Goal: Information Seeking & Learning: Learn about a topic

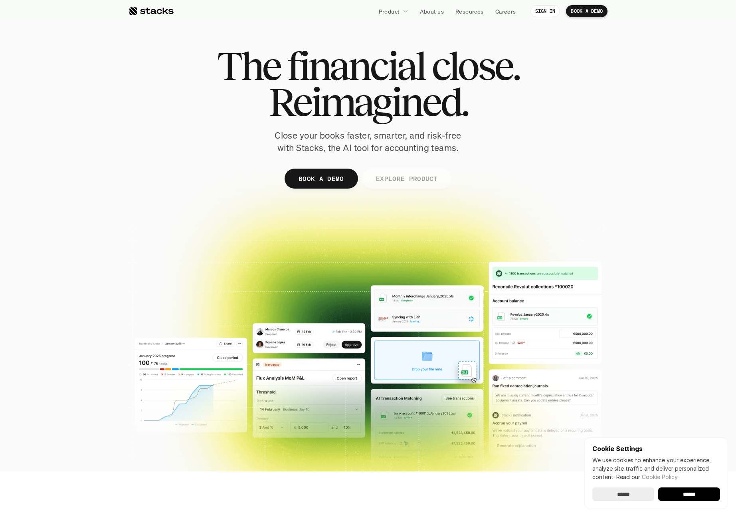
click at [412, 178] on p "EXPLORE PRODUCT" at bounding box center [407, 178] width 62 height 12
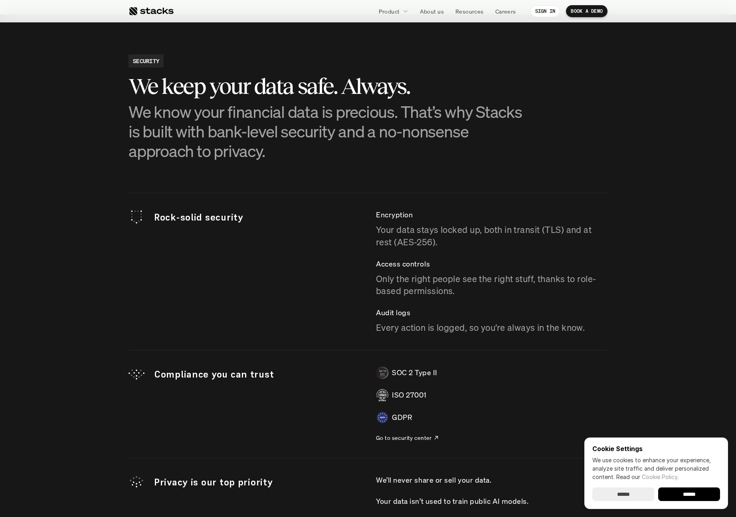
scroll to position [1490, 0]
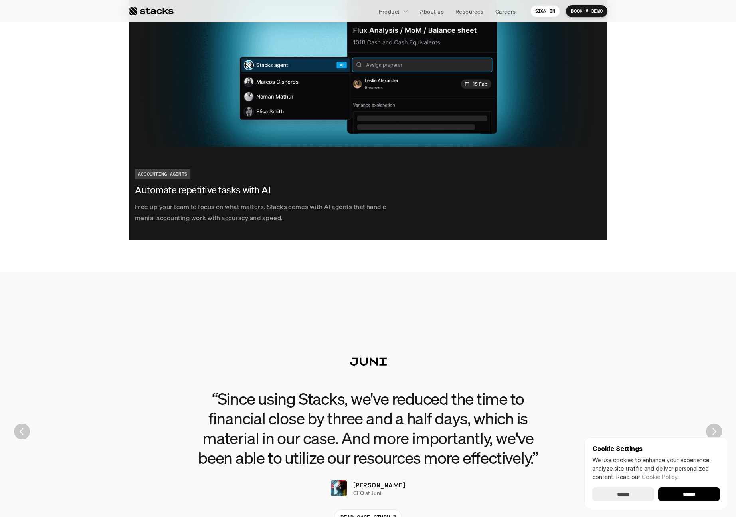
click at [403, 11] on icon at bounding box center [406, 11] width 6 height 6
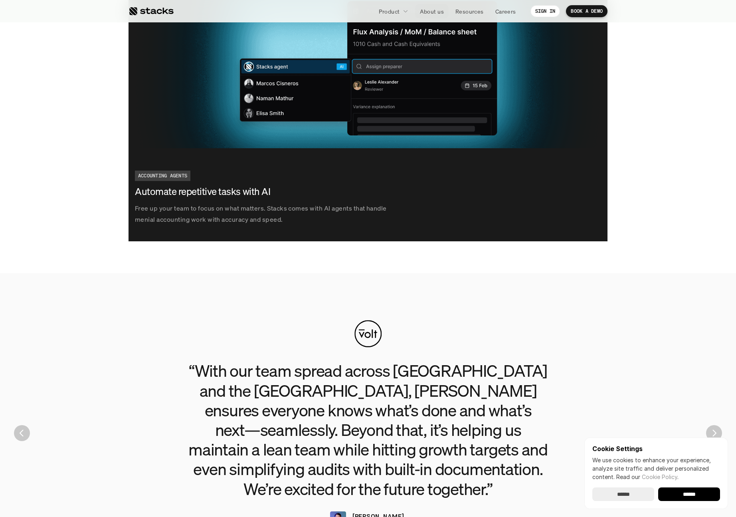
scroll to position [224, 0]
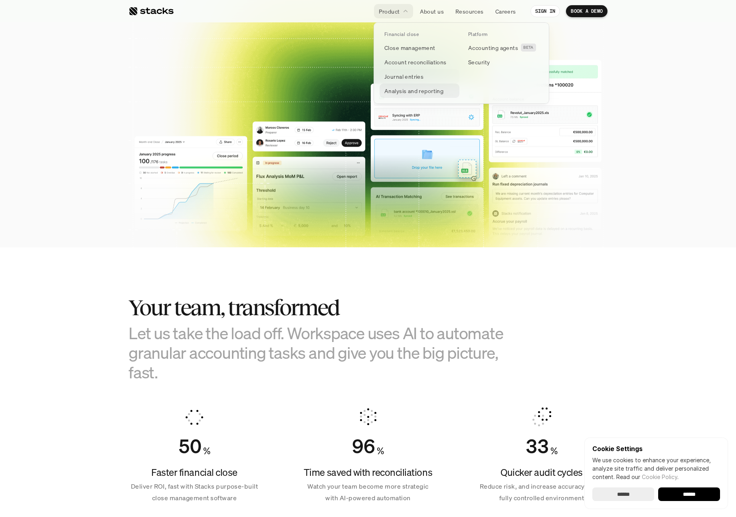
click at [429, 89] on p "Analysis and reporting" at bounding box center [413, 91] width 59 height 8
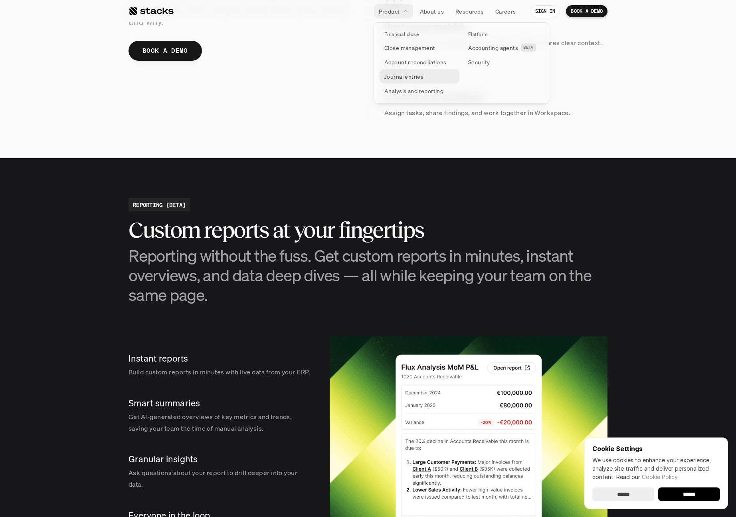
scroll to position [966, 0]
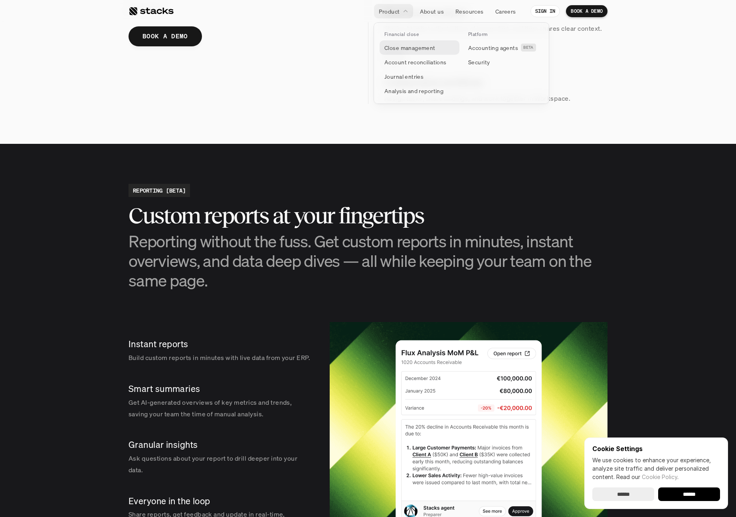
click at [416, 44] on p "Close management" at bounding box center [409, 48] width 51 height 8
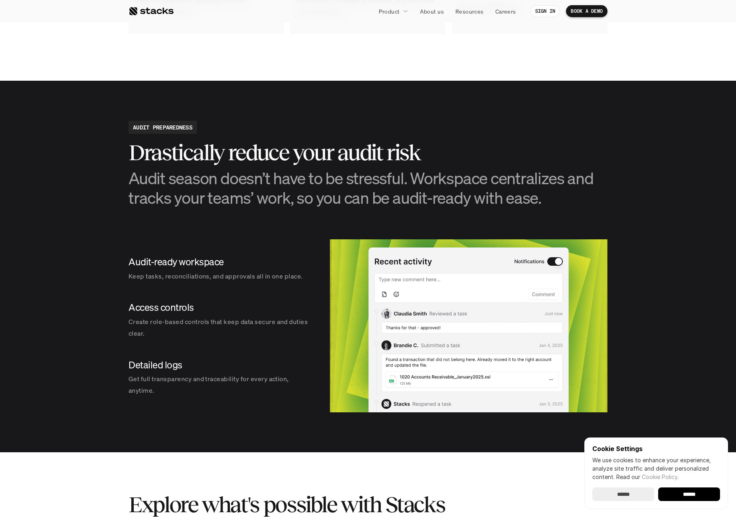
scroll to position [815, 0]
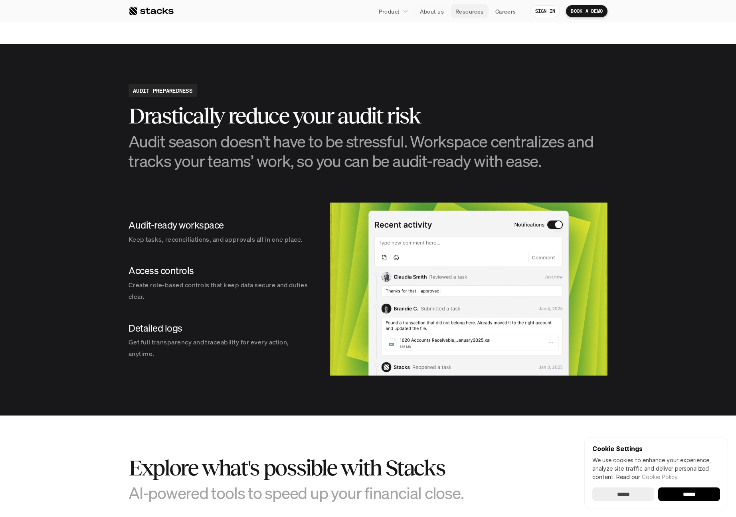
click at [459, 12] on p "Resources" at bounding box center [469, 11] width 28 height 8
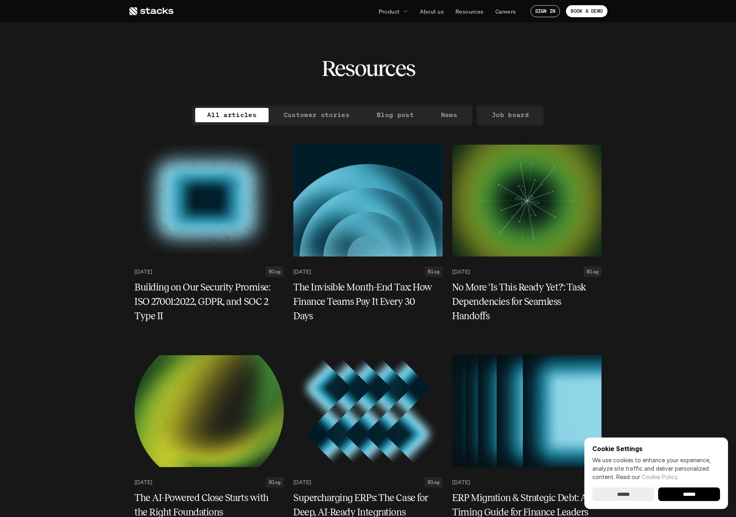
click at [137, 12] on icon at bounding box center [151, 11] width 45 height 10
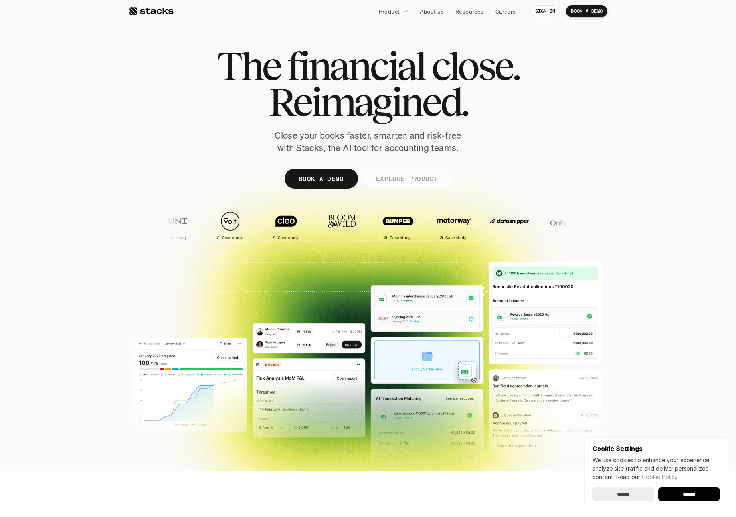
click at [403, 182] on p "EXPLORE PRODUCT" at bounding box center [407, 178] width 62 height 12
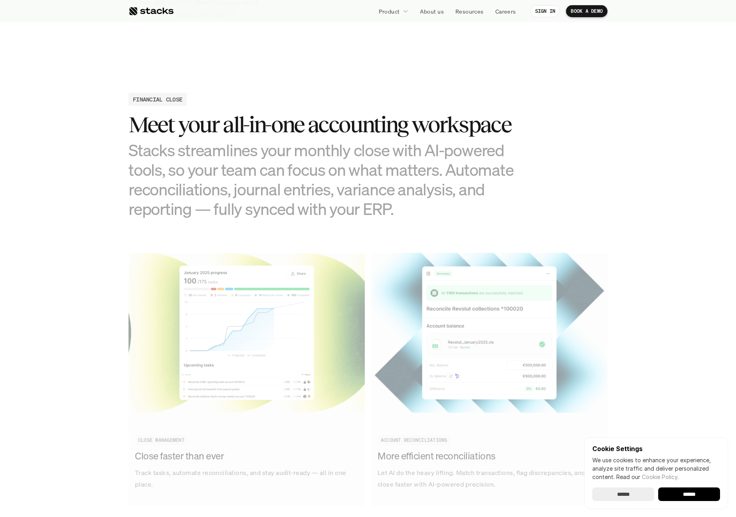
scroll to position [769, 0]
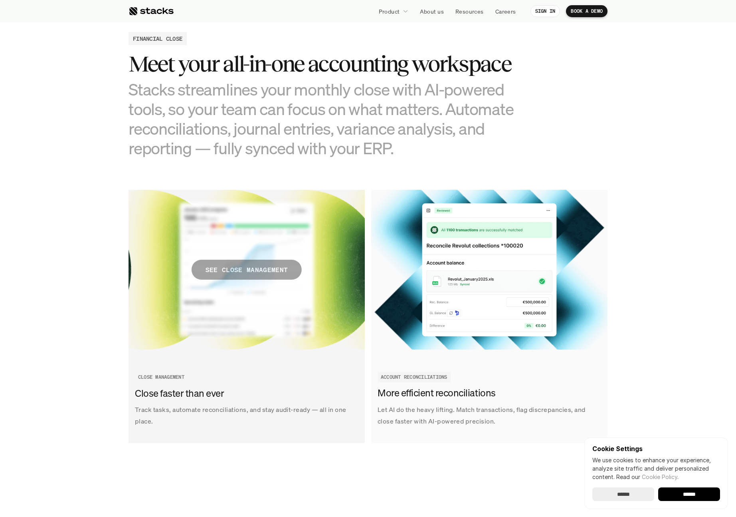
click at [249, 265] on p "SEE CLOSE MANAGEMENT" at bounding box center [247, 270] width 82 height 12
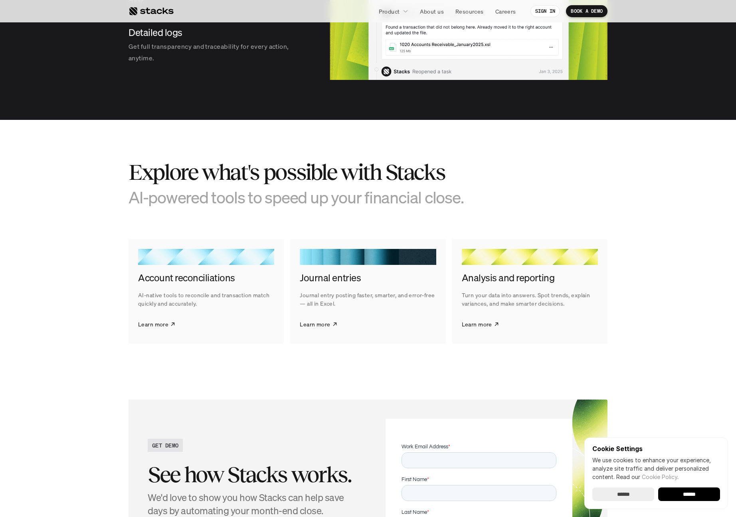
scroll to position [1110, 0]
